Goal: Task Accomplishment & Management: Complete application form

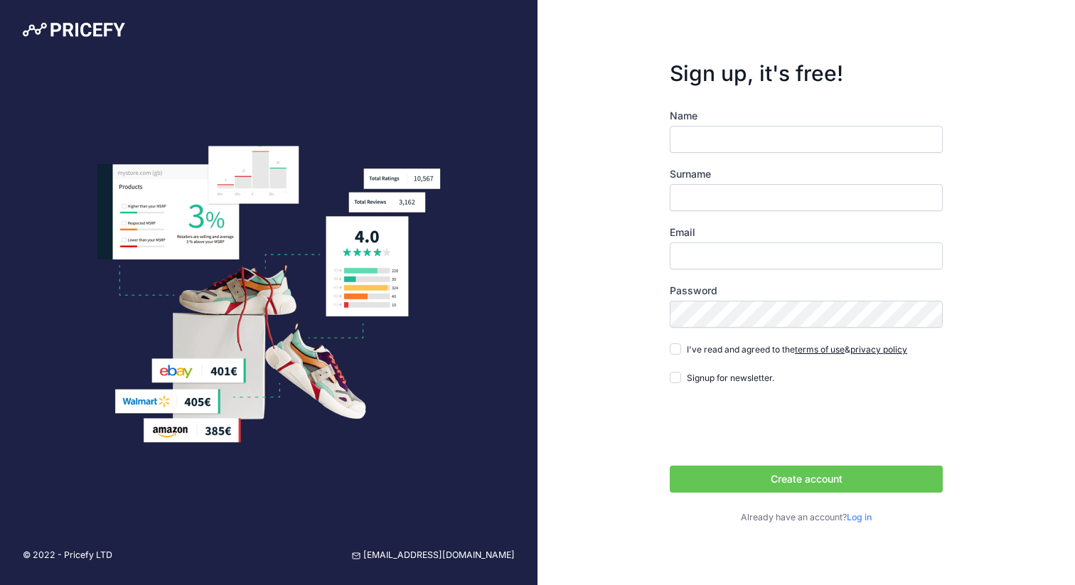
click at [720, 133] on input "Name" at bounding box center [806, 139] width 273 height 27
type input "Thomas"
type input "Sloth"
click at [719, 257] on input "Email" at bounding box center [806, 256] width 273 height 27
type input "[EMAIL_ADDRESS][DOMAIN_NAME]"
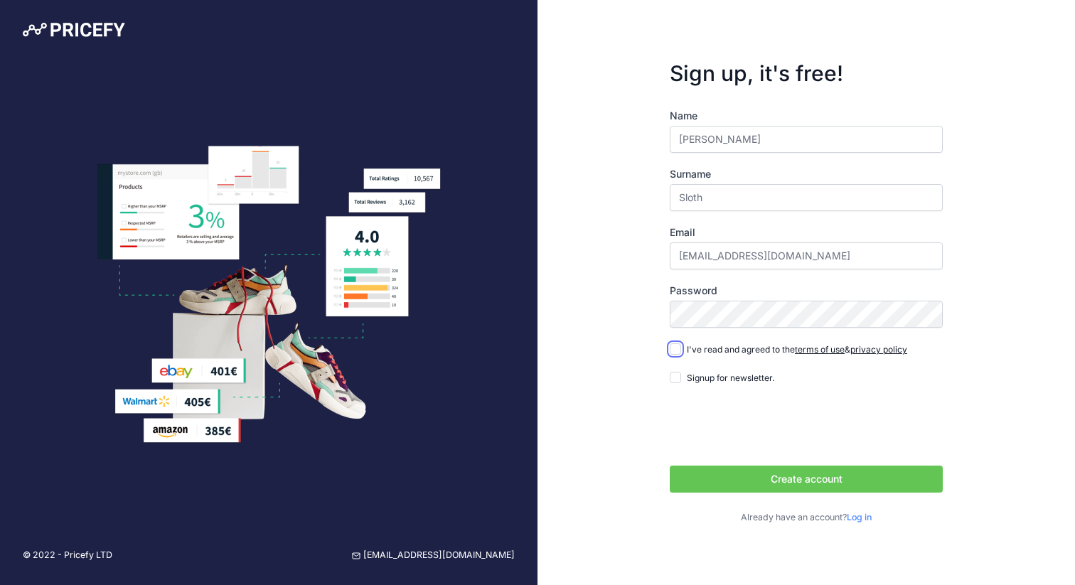
click at [676, 350] on input "I've read and agreed to the terms of use & privacy policy" at bounding box center [675, 348] width 11 height 11
checkbox input "true"
click at [819, 484] on button "Create account" at bounding box center [806, 479] width 273 height 27
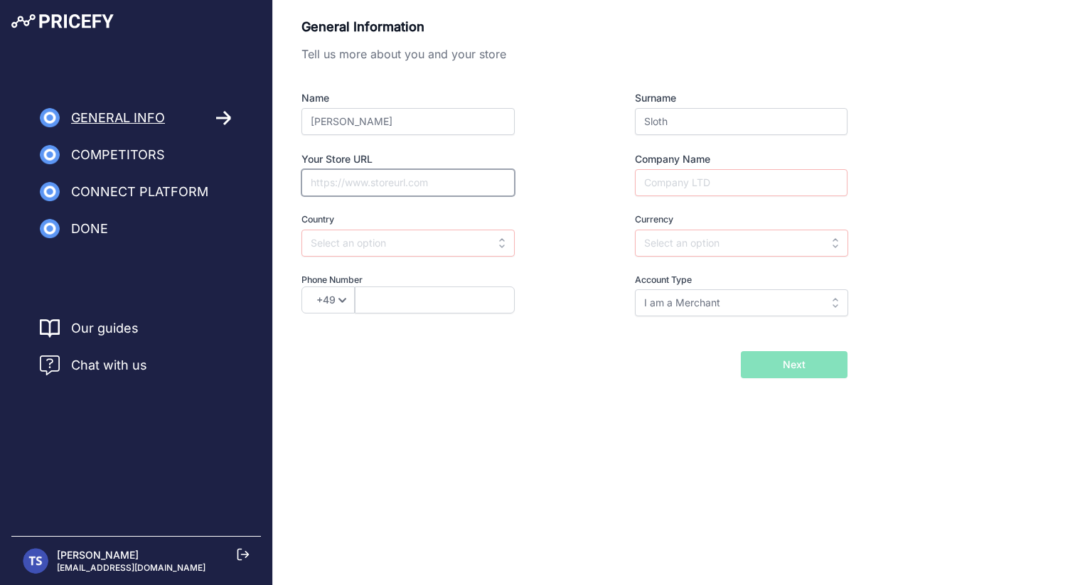
click at [388, 183] on input "Your Store URL" at bounding box center [408, 182] width 213 height 27
type input "friskfangetfisk.dk"
type input "FriskFangetFisk ApS"
click at [348, 239] on input "text" at bounding box center [408, 243] width 213 height 27
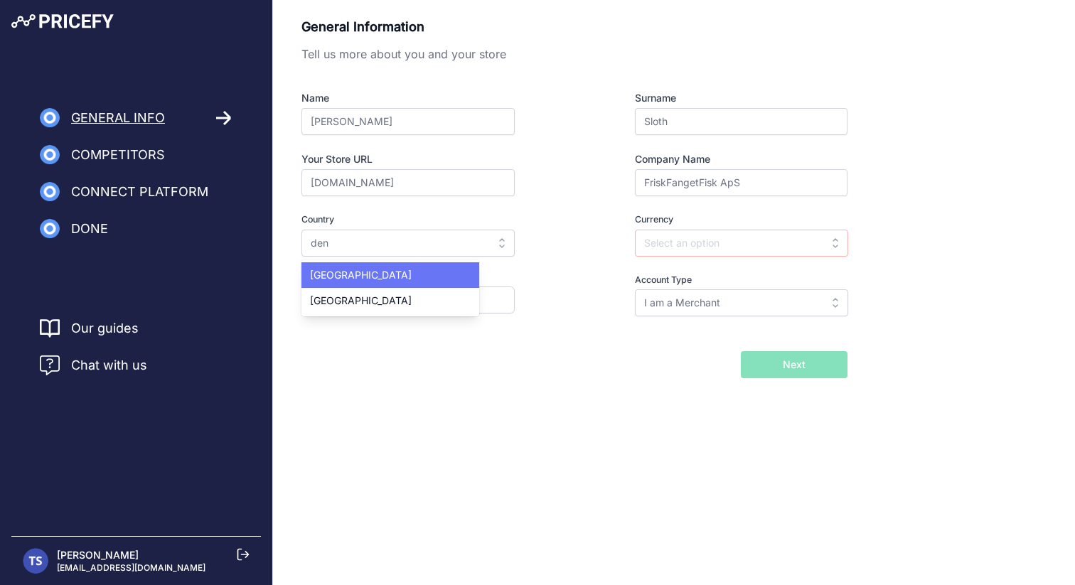
click at [331, 282] on div "Denmark" at bounding box center [391, 275] width 178 height 26
type input "Denmark"
type input "DKK"
select select "45"
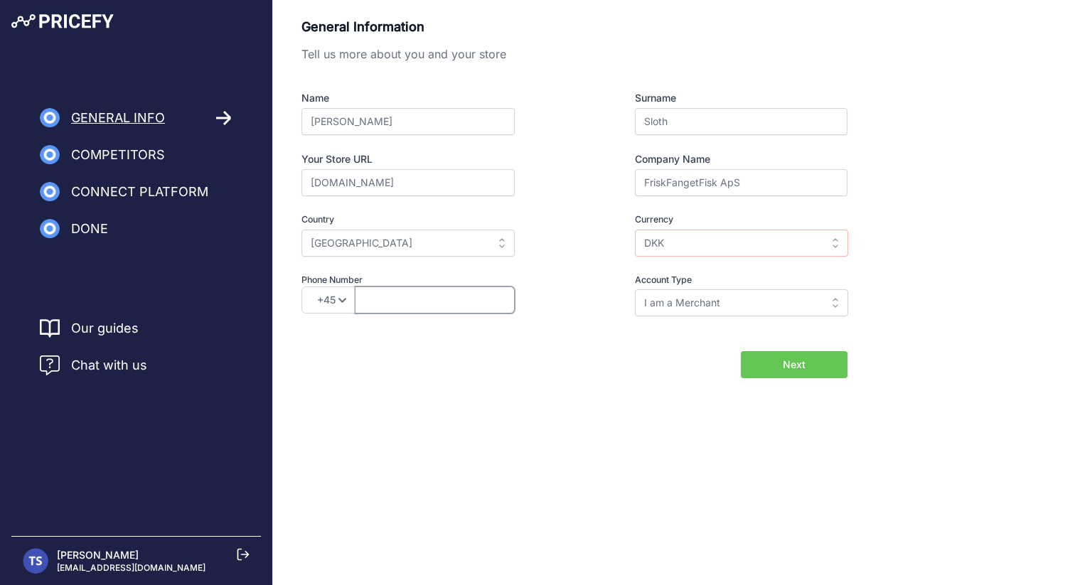
click at [449, 302] on input "text" at bounding box center [435, 300] width 160 height 27
click at [607, 363] on div "Back I will import my catalog later Next" at bounding box center [575, 364] width 546 height 27
click at [706, 299] on input "I am a Merchant" at bounding box center [741, 302] width 213 height 27
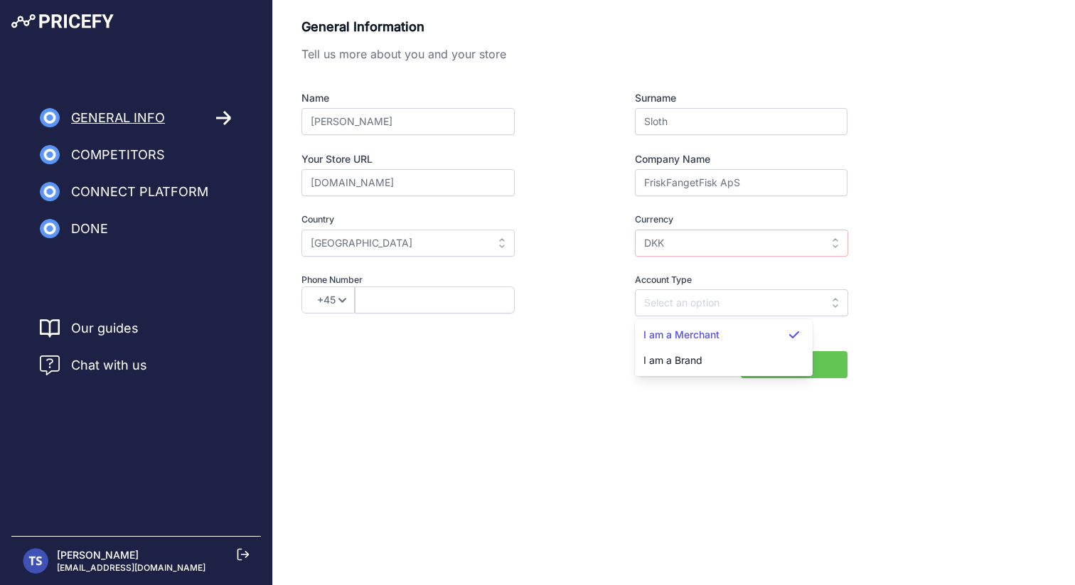
click at [584, 356] on div "Back I will import my catalog later Next" at bounding box center [575, 364] width 546 height 27
type input "I am a Merchant"
click at [799, 363] on span "Next" at bounding box center [794, 365] width 23 height 14
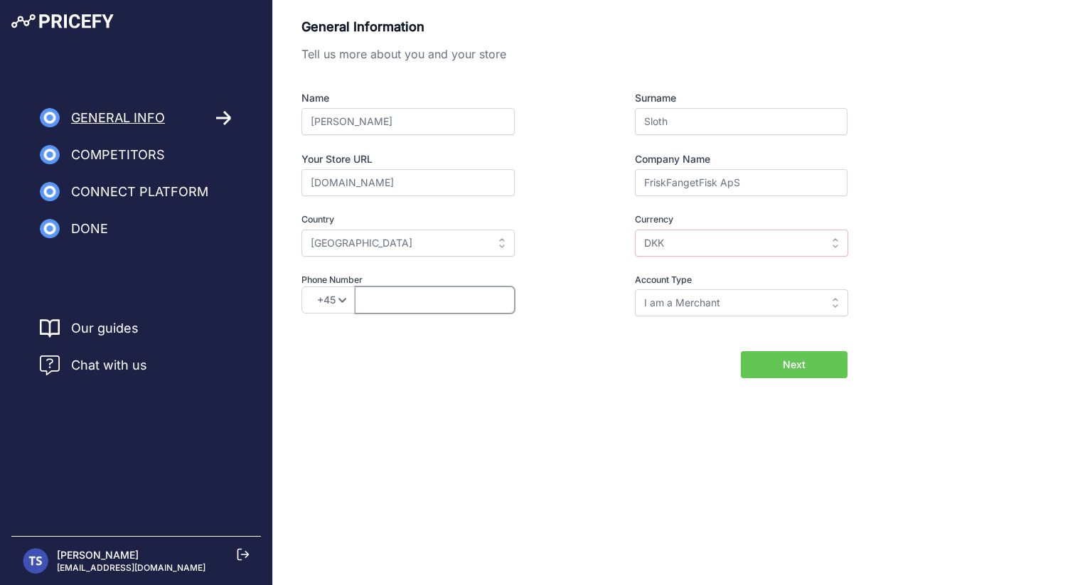
click at [394, 299] on input "text" at bounding box center [435, 300] width 160 height 27
type input "40360119"
click at [757, 364] on button "Next" at bounding box center [794, 364] width 107 height 27
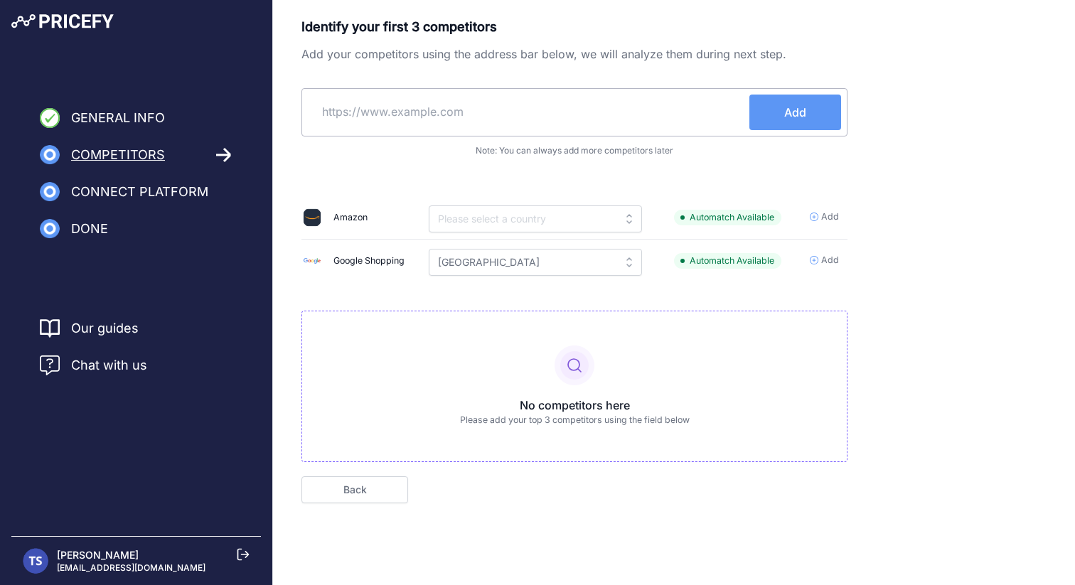
click at [396, 110] on input "text" at bounding box center [529, 112] width 442 height 34
type input "kystfisken.dk"
click at [779, 117] on button "Add" at bounding box center [796, 113] width 92 height 36
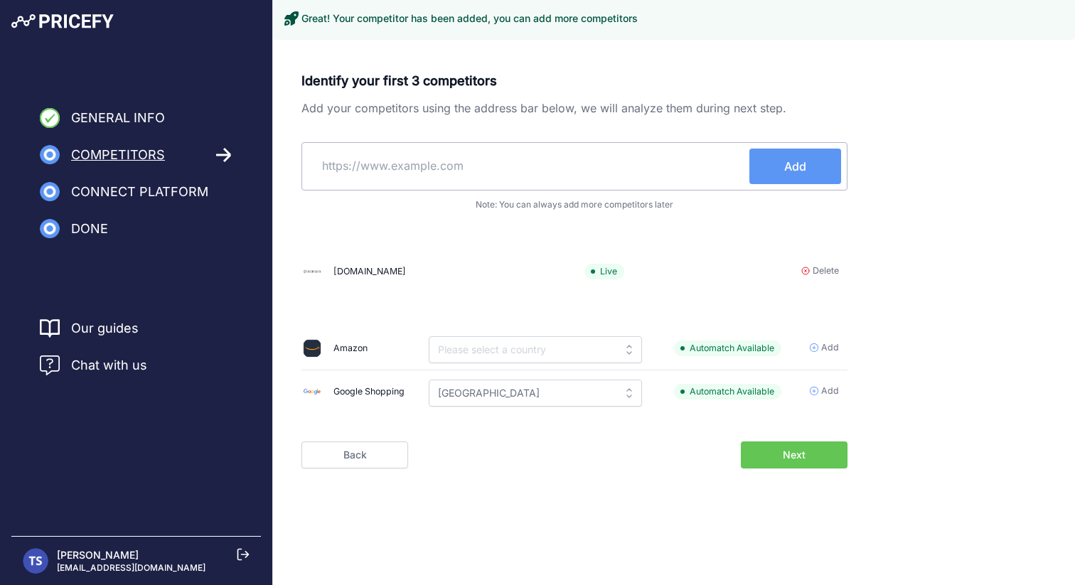
click at [440, 163] on input "text" at bounding box center [529, 166] width 442 height 34
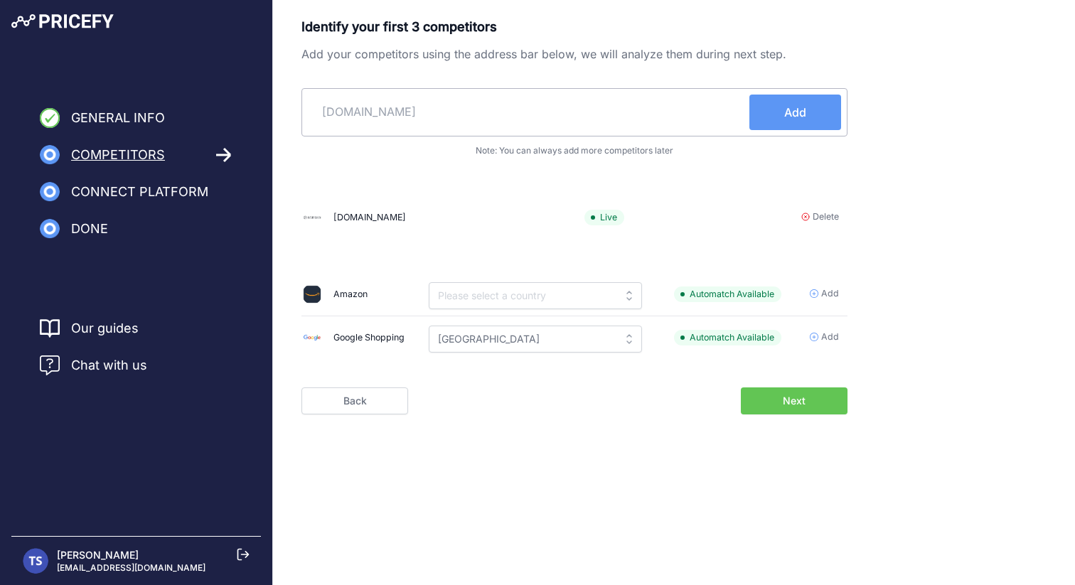
type input "hafiska.dk"
click at [823, 112] on button "Add" at bounding box center [796, 113] width 92 height 36
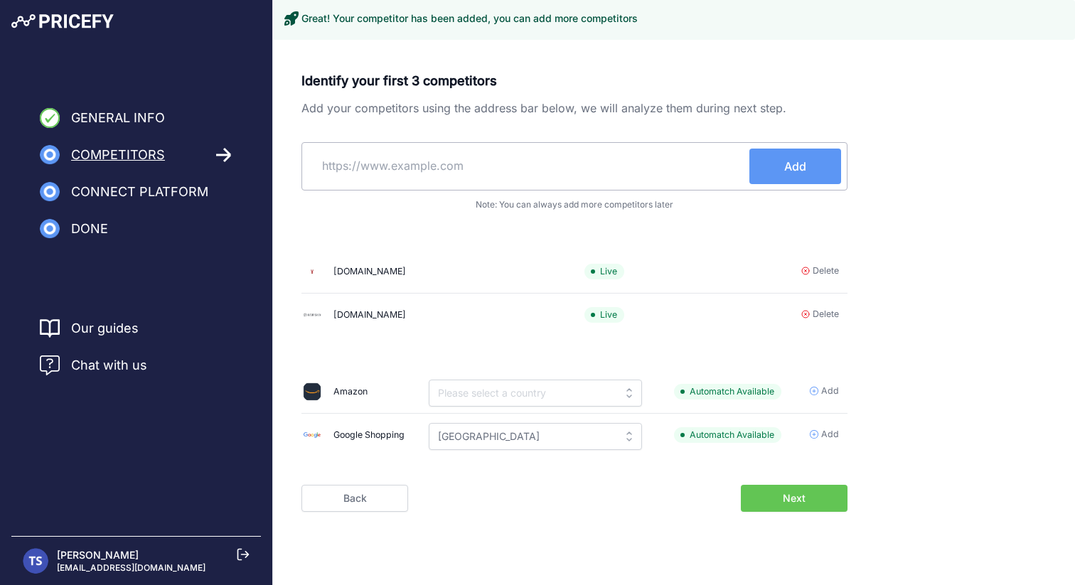
click at [433, 164] on input "text" at bounding box center [529, 166] width 442 height 34
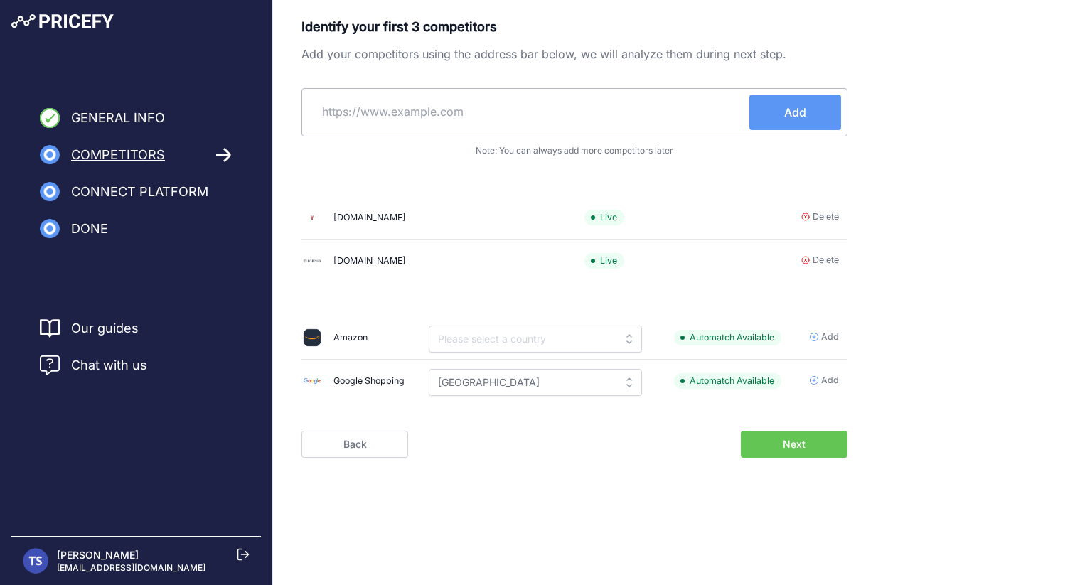
paste input "www.hvidesanderogeri.dk"
type input "www.hvidesanderogeri.dk"
click at [809, 120] on button "Add" at bounding box center [796, 113] width 92 height 36
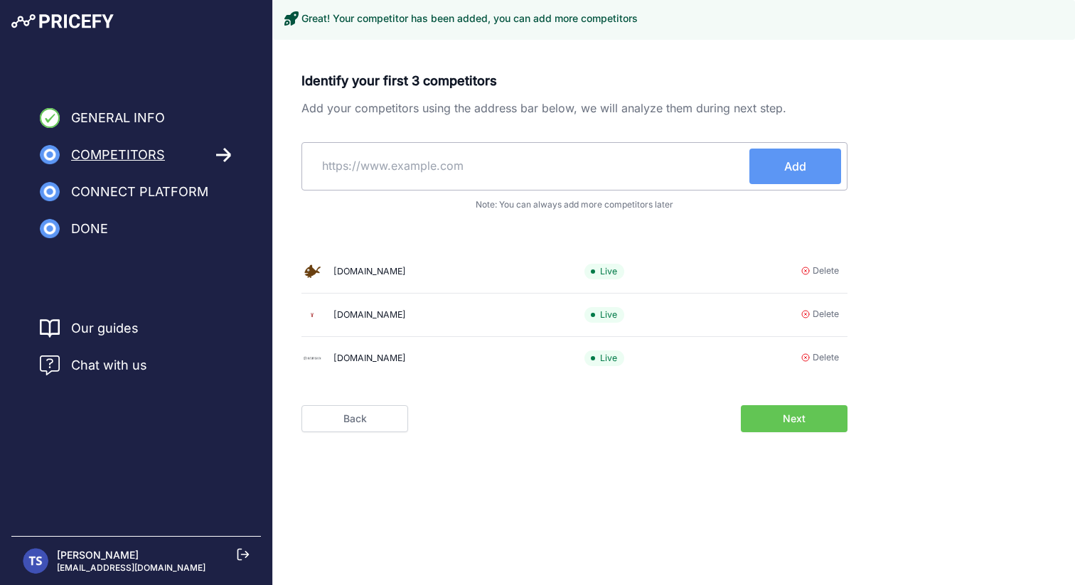
click at [797, 421] on span "Next" at bounding box center [794, 419] width 23 height 14
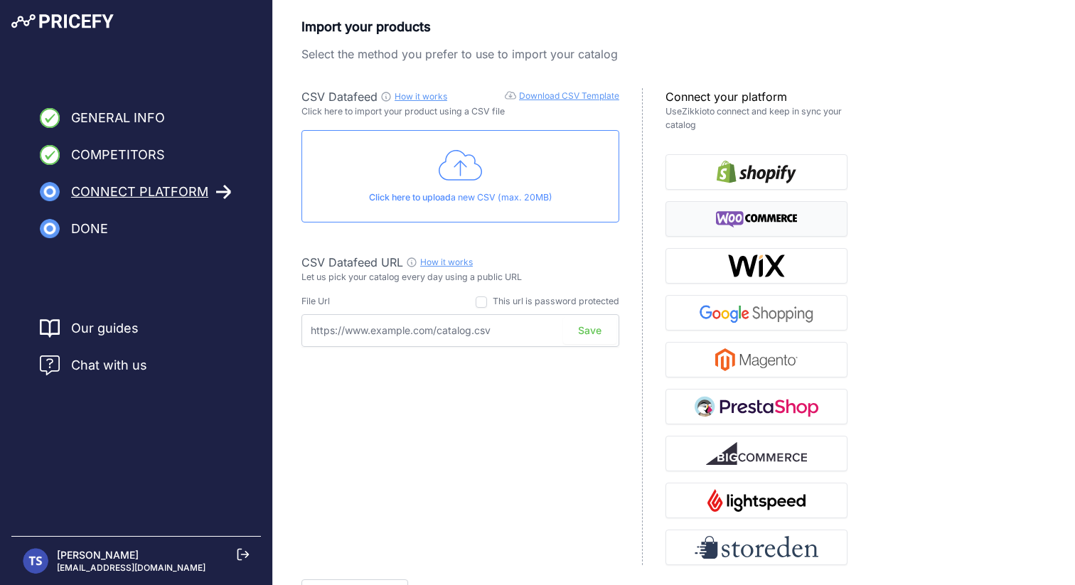
click at [733, 220] on img "button" at bounding box center [757, 219] width 82 height 23
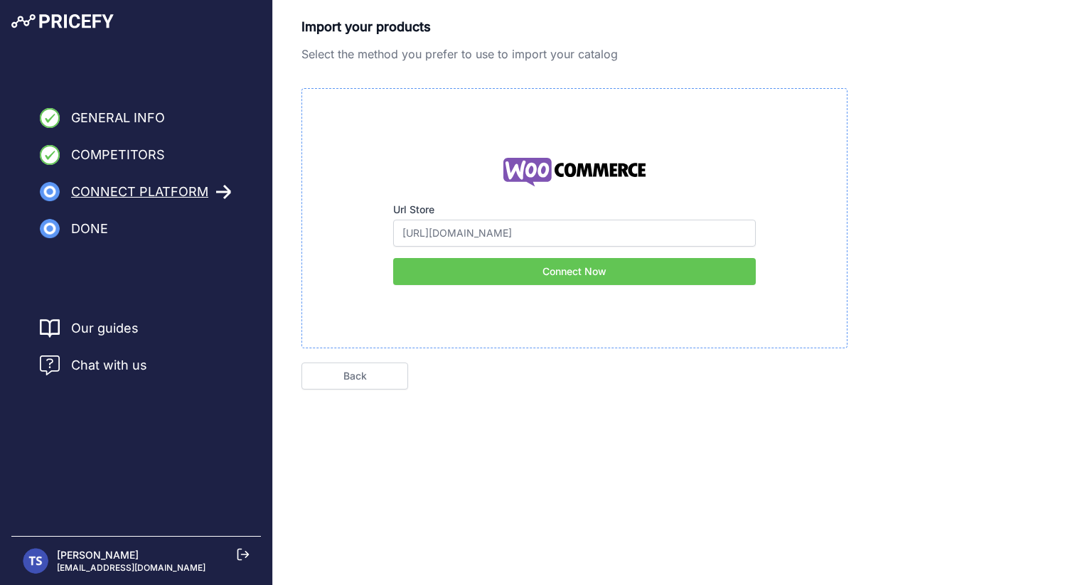
click at [598, 277] on button "Connect Now" at bounding box center [574, 271] width 363 height 27
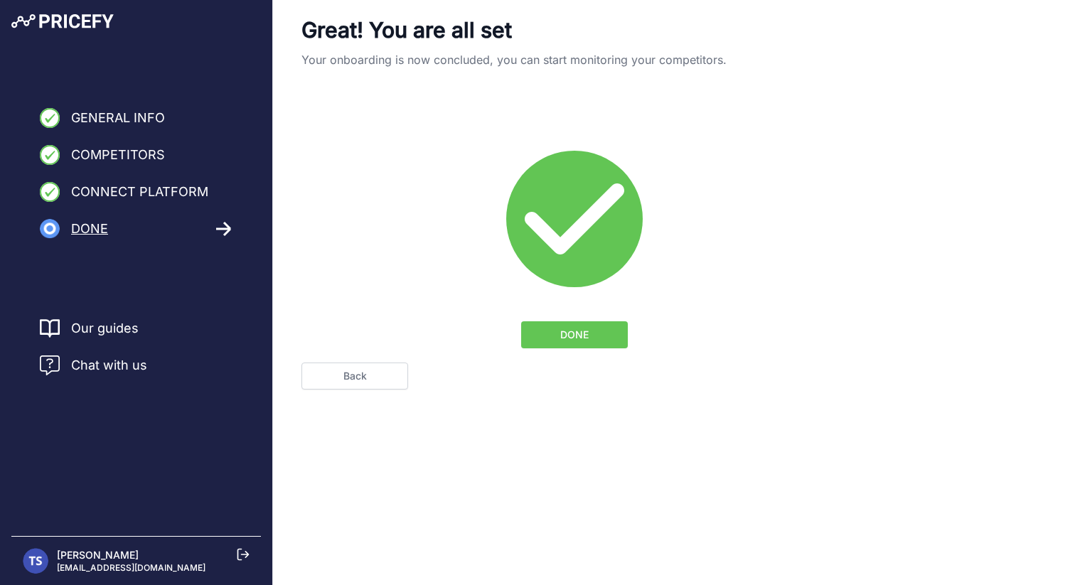
click at [583, 337] on span "DONE" at bounding box center [574, 335] width 28 height 14
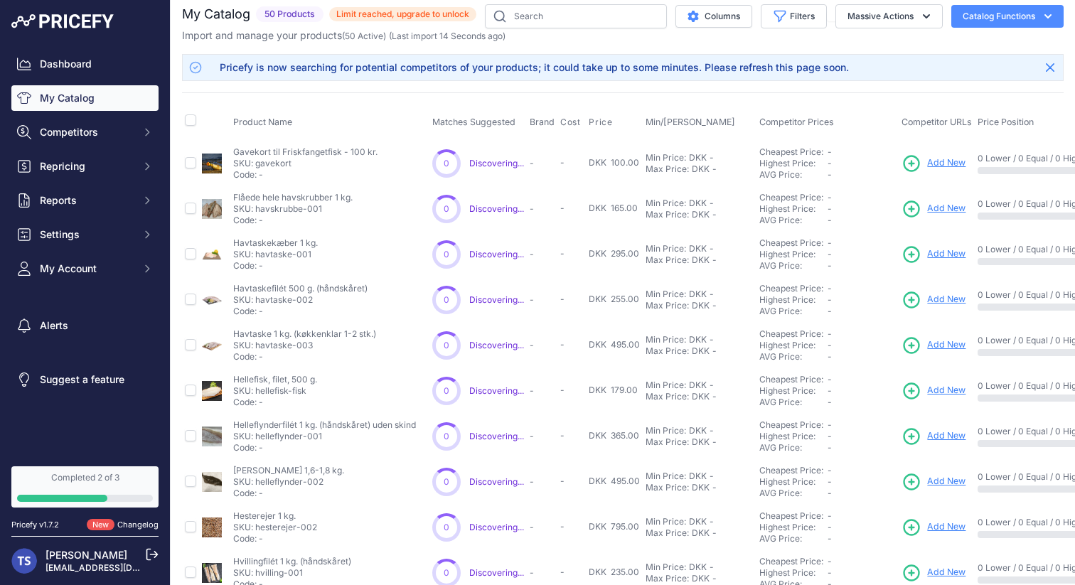
scroll to position [7, 0]
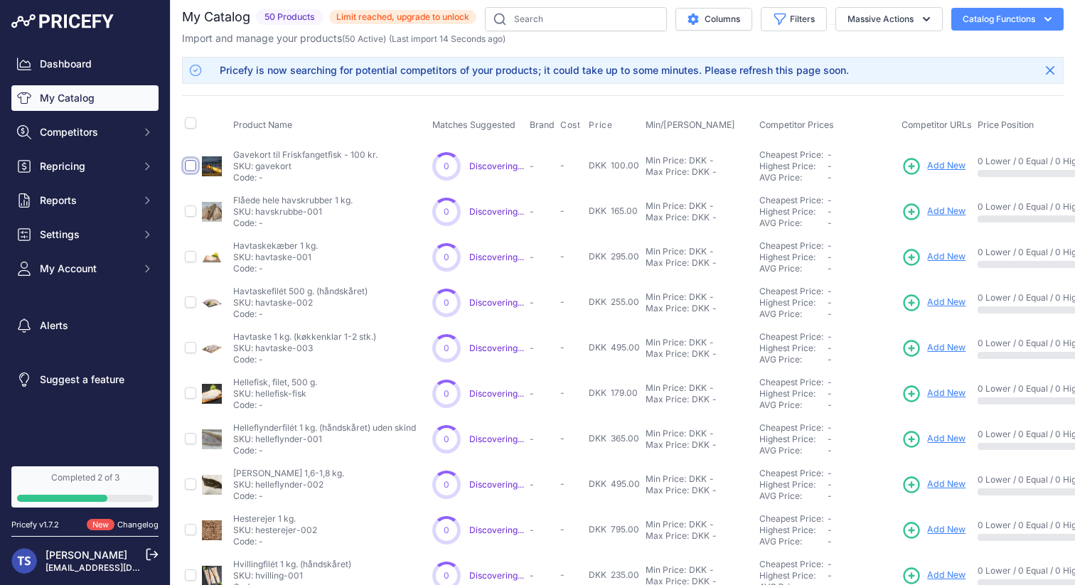
click at [191, 164] on input "checkbox" at bounding box center [190, 165] width 11 height 11
checkbox input "true"
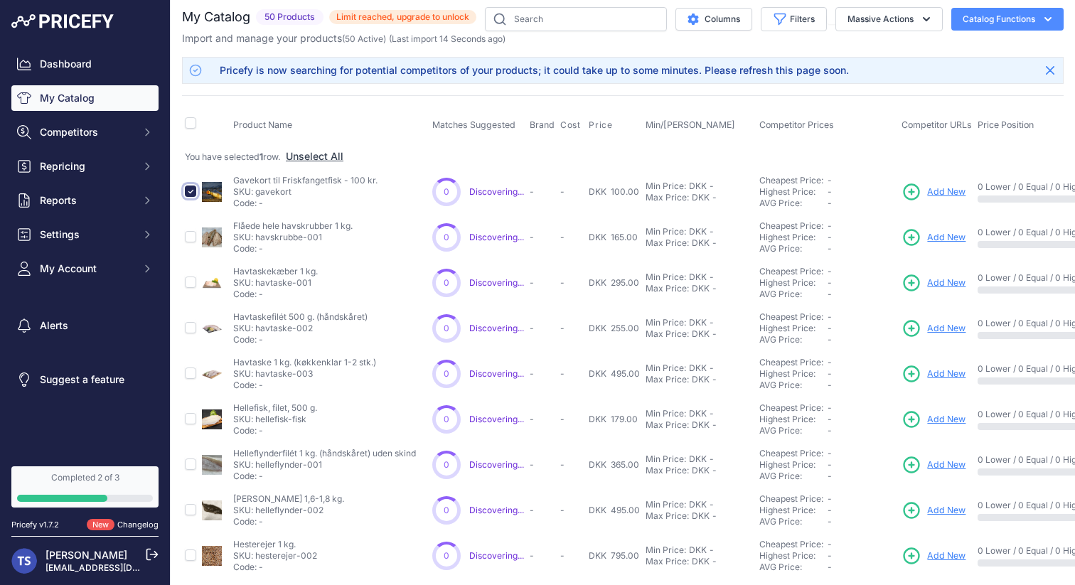
click at [193, 192] on input "checkbox" at bounding box center [190, 191] width 11 height 11
checkbox input "false"
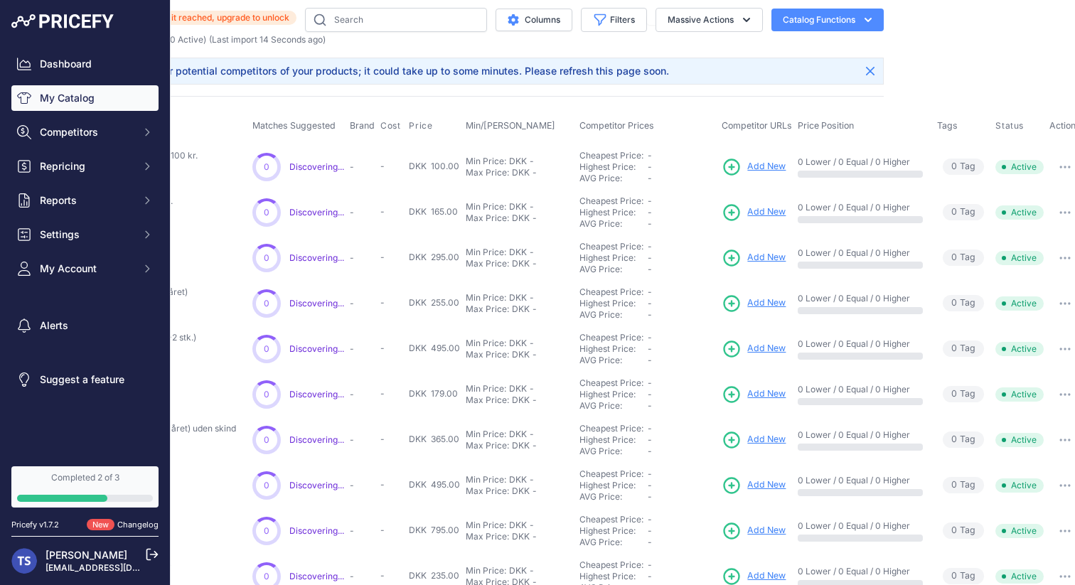
scroll to position [6, 188]
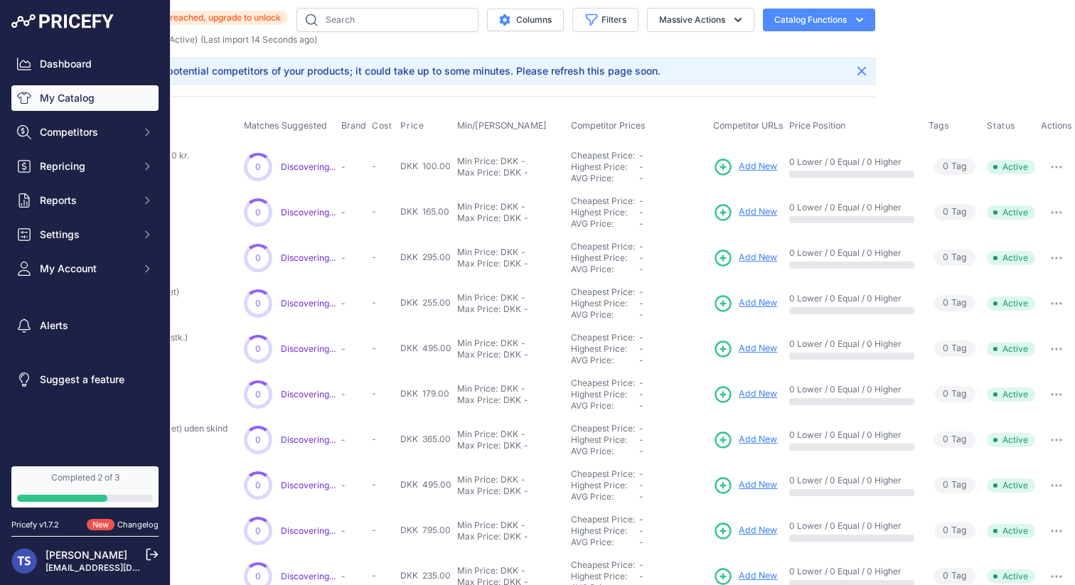
click at [1053, 166] on icon "button" at bounding box center [1053, 166] width 1 height 1
click at [1018, 217] on button "Delete" at bounding box center [1026, 219] width 91 height 23
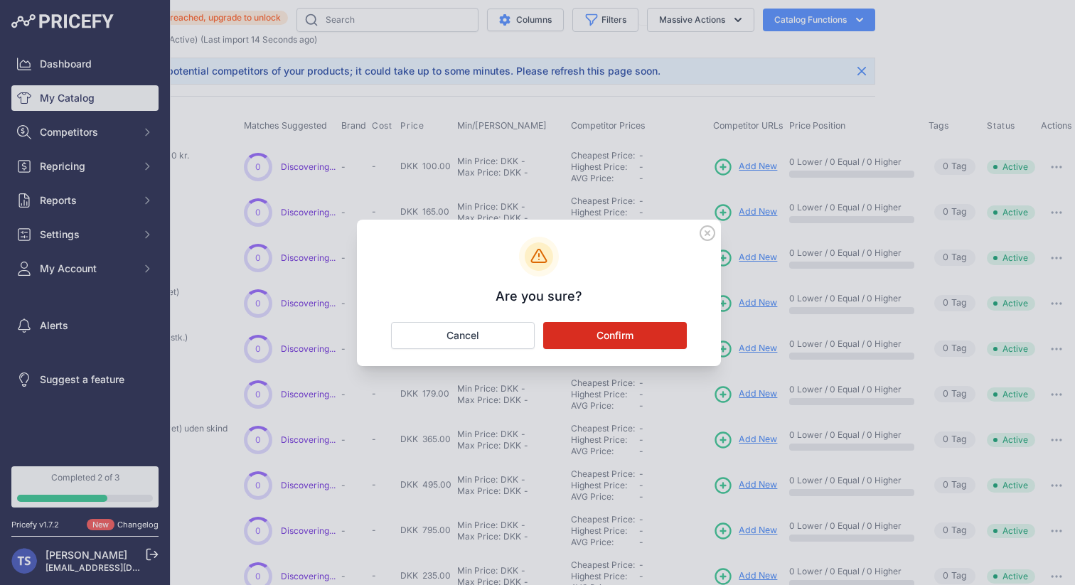
click at [602, 335] on button "Confirm" at bounding box center [615, 335] width 144 height 27
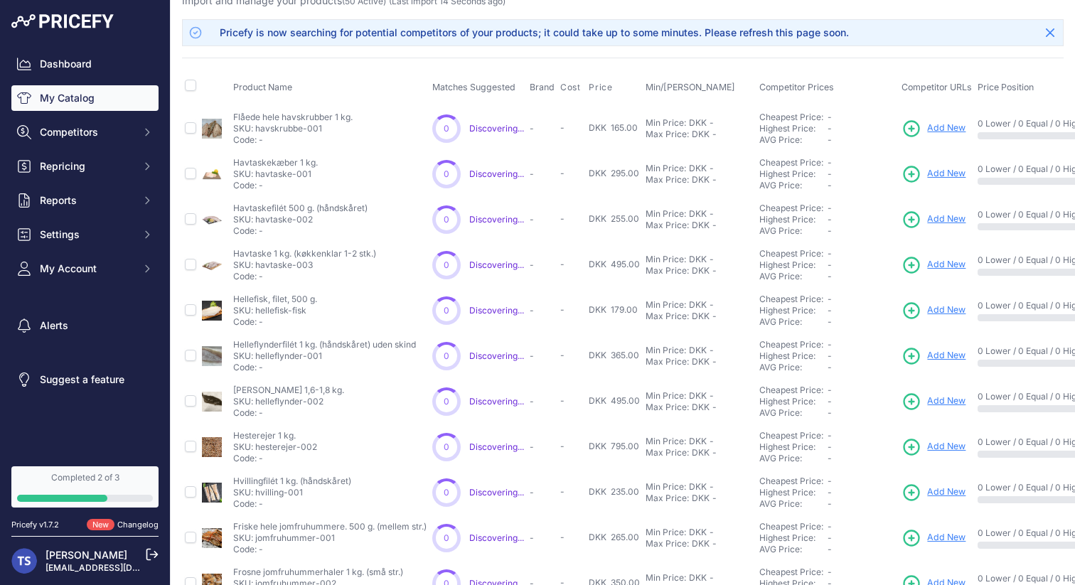
scroll to position [0, 0]
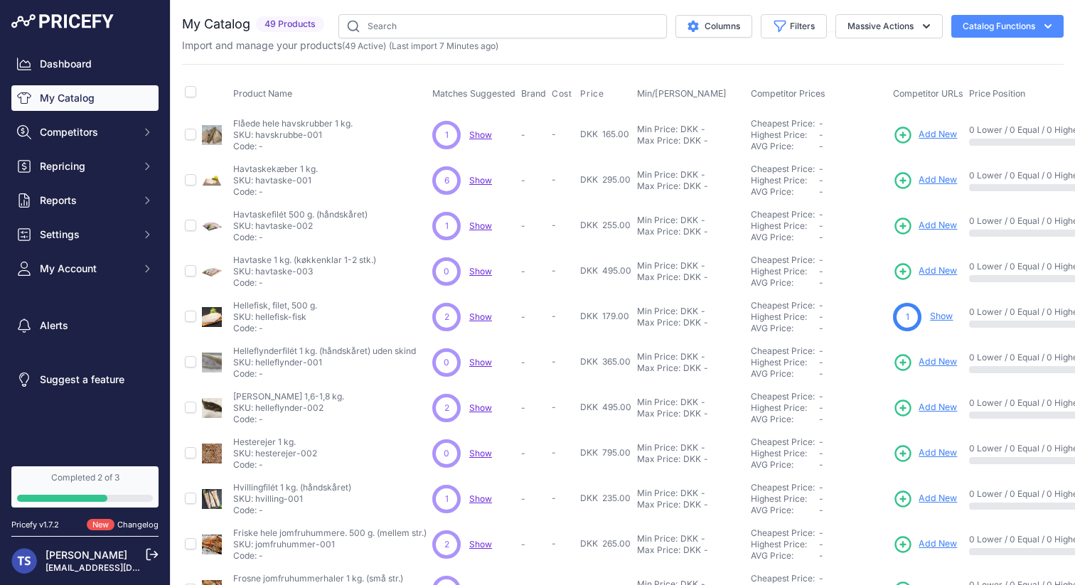
click at [472, 135] on span "Show" at bounding box center [480, 134] width 23 height 11
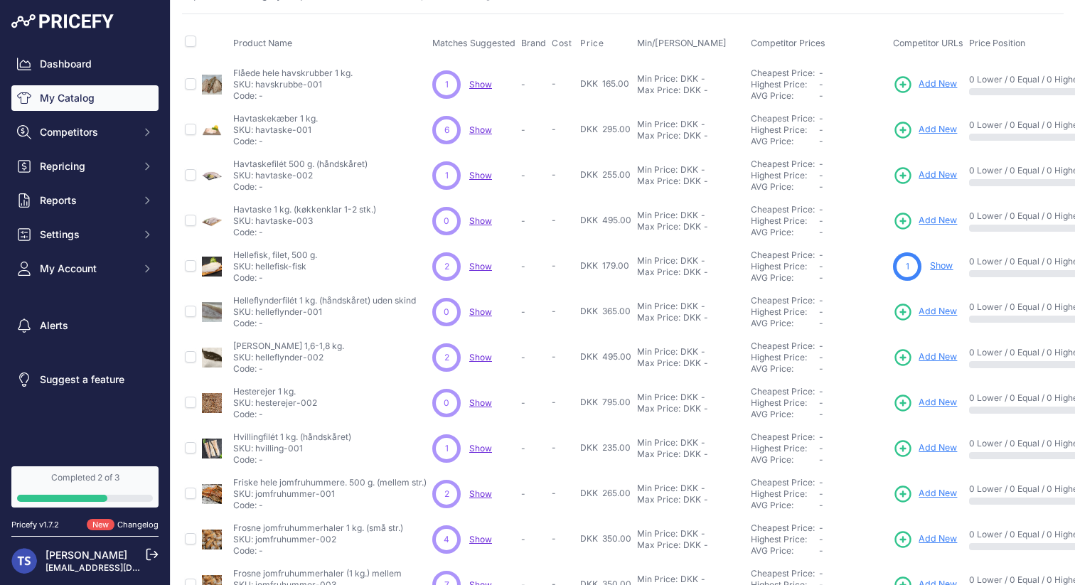
scroll to position [268, 0]
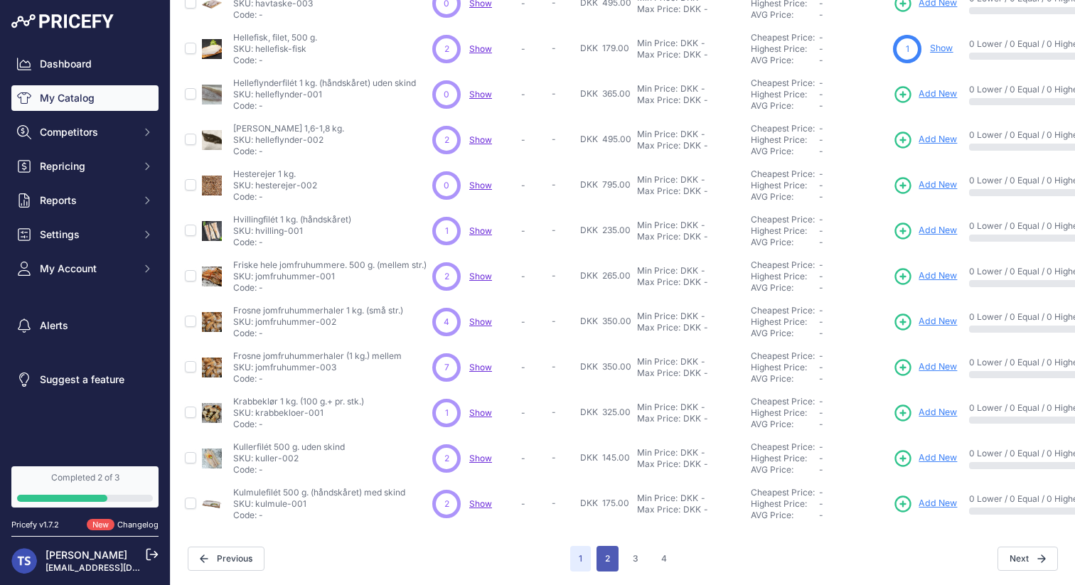
click at [603, 556] on button "2" at bounding box center [608, 559] width 22 height 26
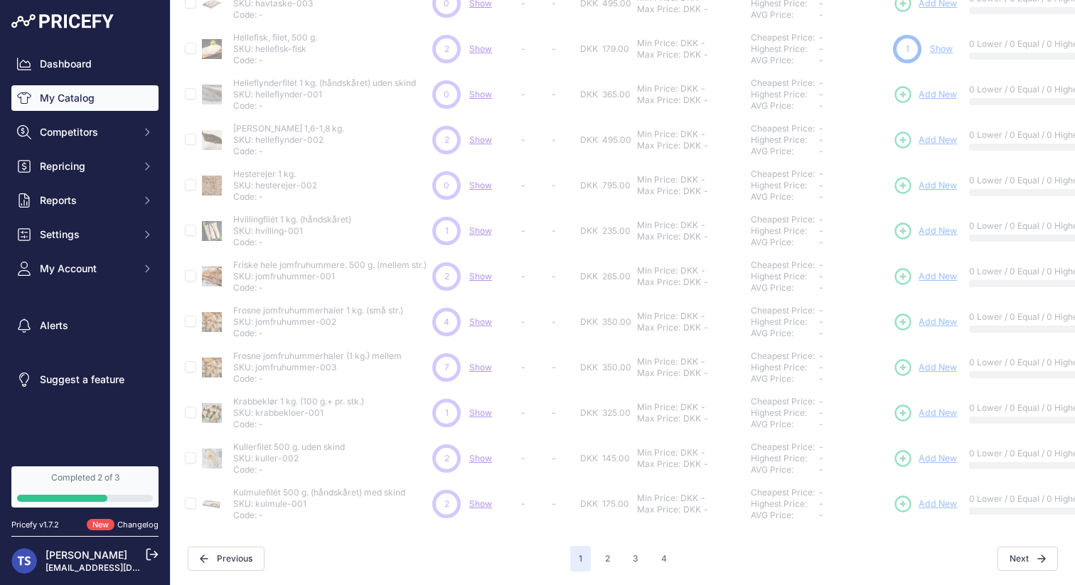
scroll to position [268, 0]
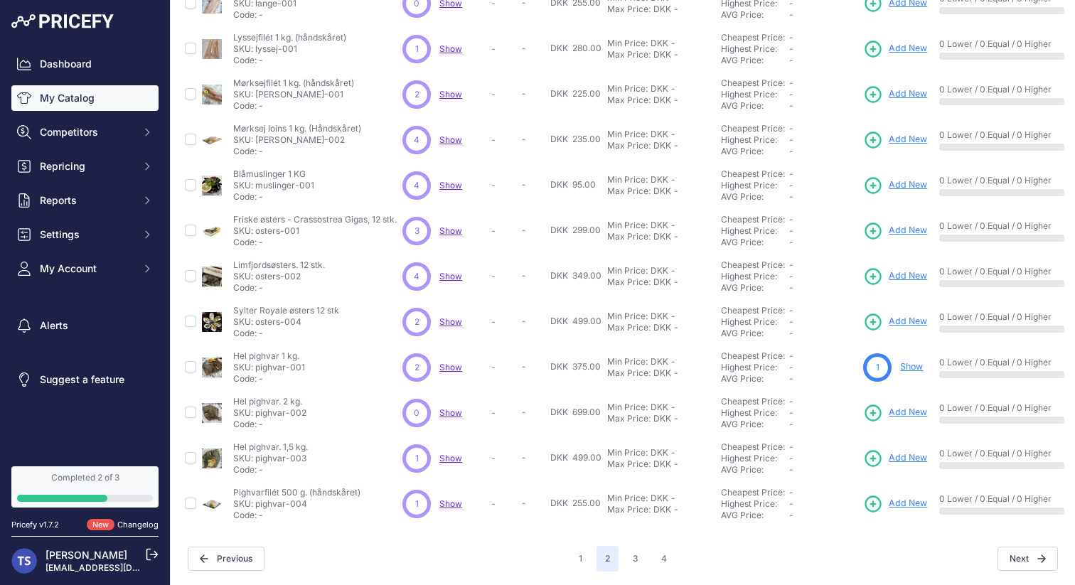
click at [915, 367] on link "Show" at bounding box center [911, 366] width 23 height 11
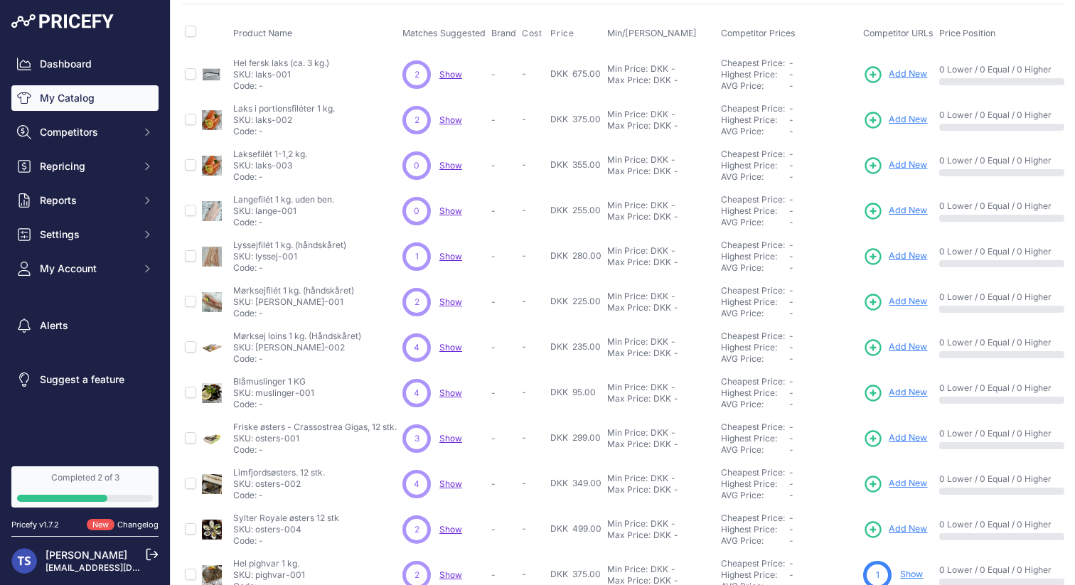
scroll to position [63, 0]
